Goal: Task Accomplishment & Management: Use online tool/utility

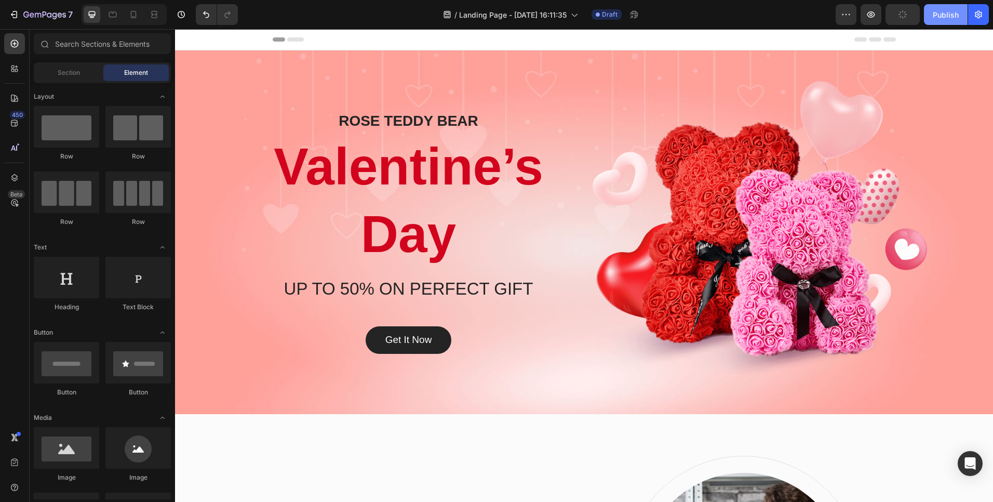
click at [945, 14] on div "Publish" at bounding box center [946, 14] width 26 height 11
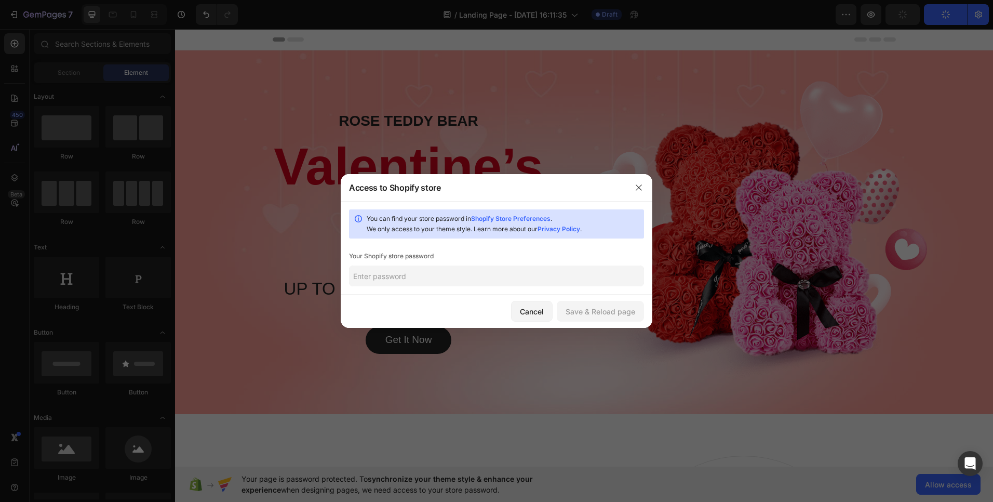
click at [416, 277] on input "text" at bounding box center [496, 275] width 295 height 21
type input "okok"
drag, startPoint x: 548, startPoint y: 300, endPoint x: 554, endPoint y: 301, distance: 6.4
click at [549, 301] on button "Cancel" at bounding box center [532, 311] width 42 height 21
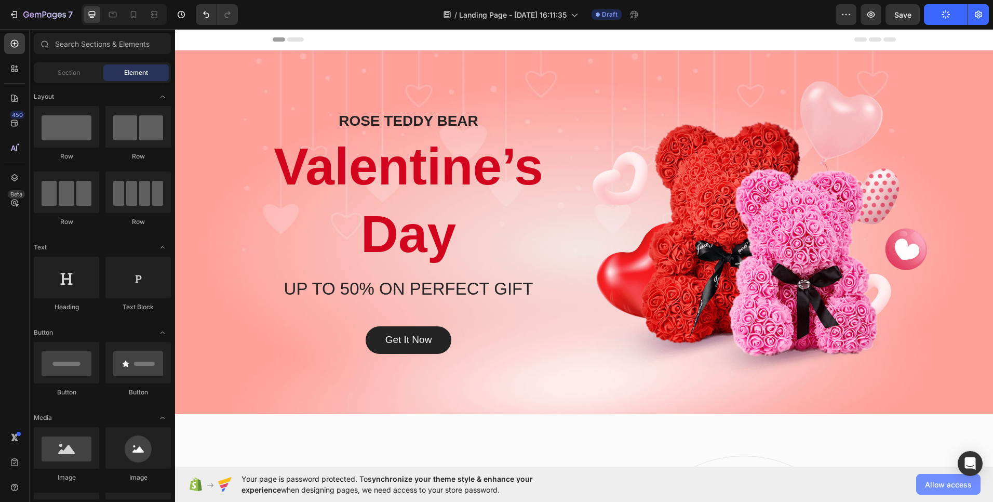
click at [942, 484] on span "Allow access" at bounding box center [948, 484] width 47 height 11
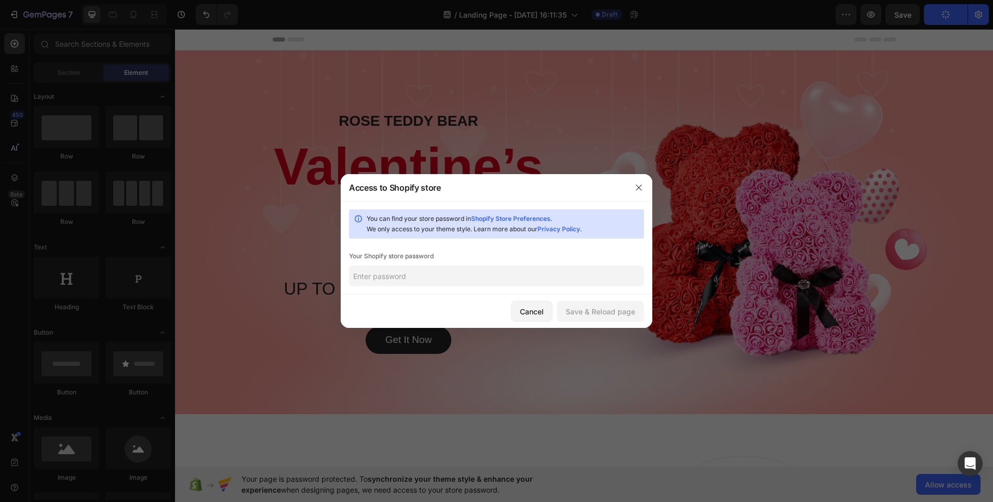
click at [424, 273] on input "text" at bounding box center [496, 275] width 295 height 21
type input "okok"
click at [593, 311] on div "Save & Reload page" at bounding box center [601, 311] width 70 height 11
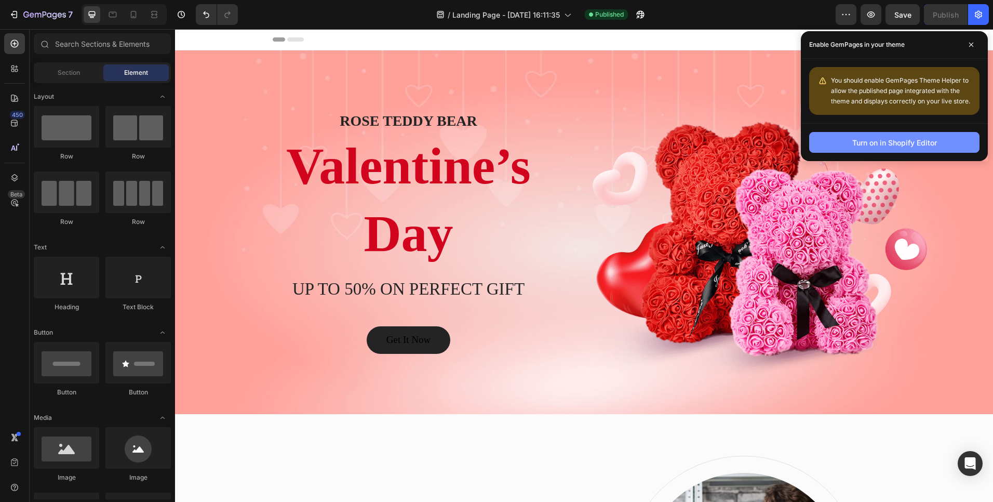
click at [879, 140] on div "Turn on in Shopify Editor" at bounding box center [894, 142] width 85 height 11
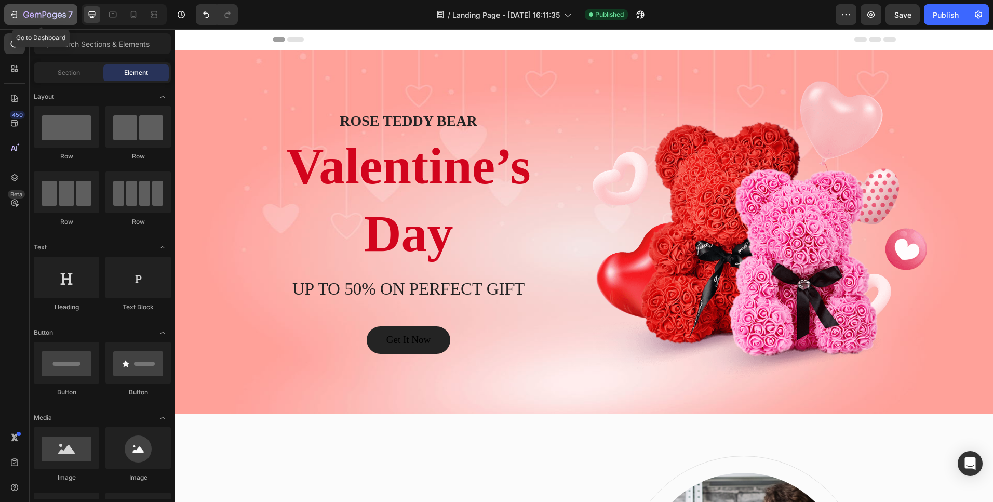
click at [37, 10] on div "7" at bounding box center [47, 14] width 49 height 12
